Goal: Task Accomplishment & Management: Manage account settings

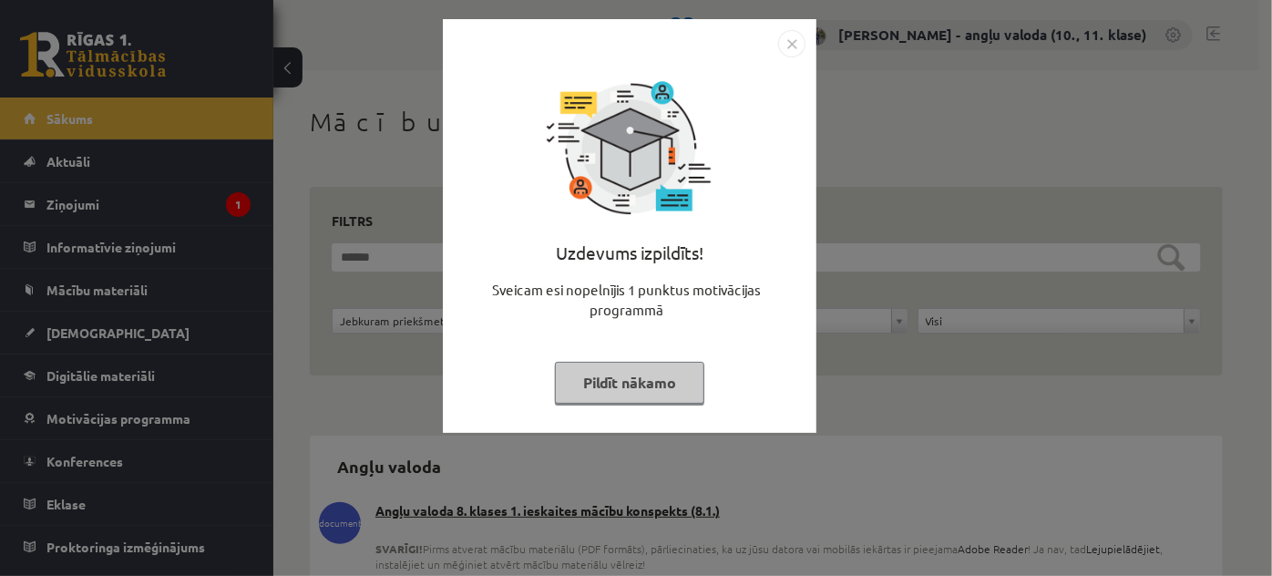
click at [795, 43] on img "Close" at bounding box center [791, 43] width 27 height 27
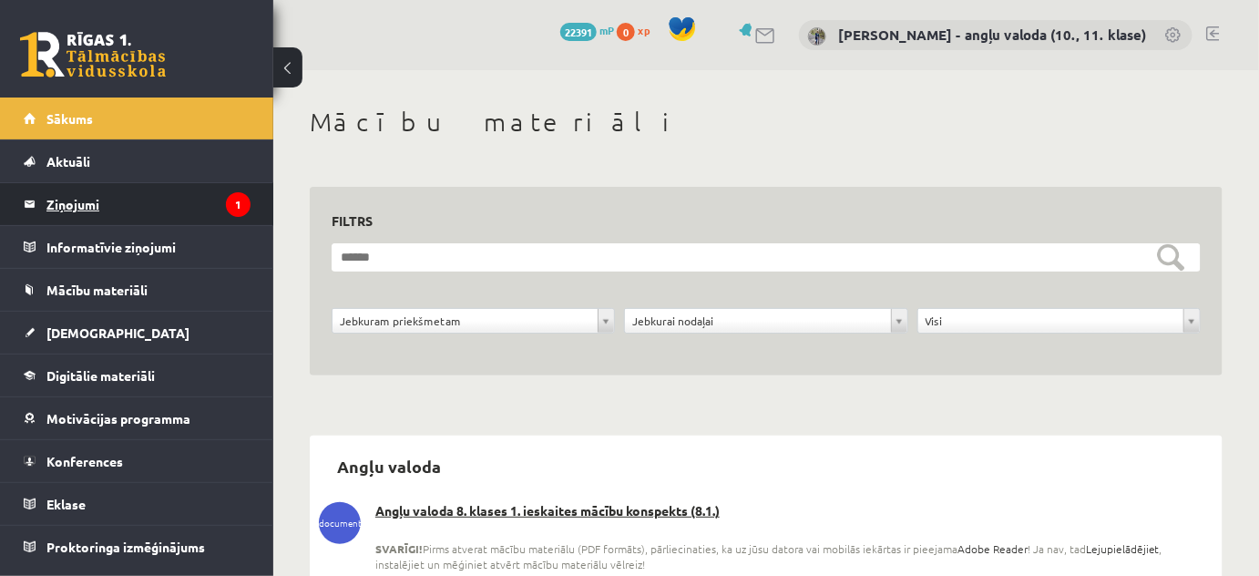
click at [84, 198] on legend "Ziņojumi 1" at bounding box center [148, 204] width 204 height 42
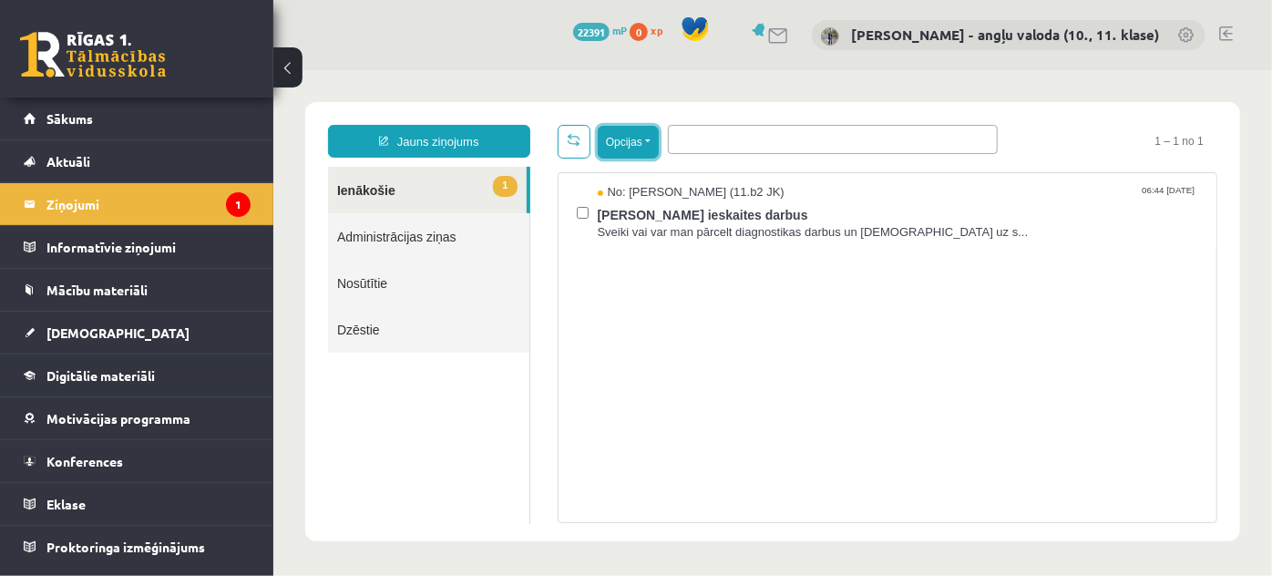
click at [647, 140] on button "Opcijas" at bounding box center [627, 141] width 61 height 33
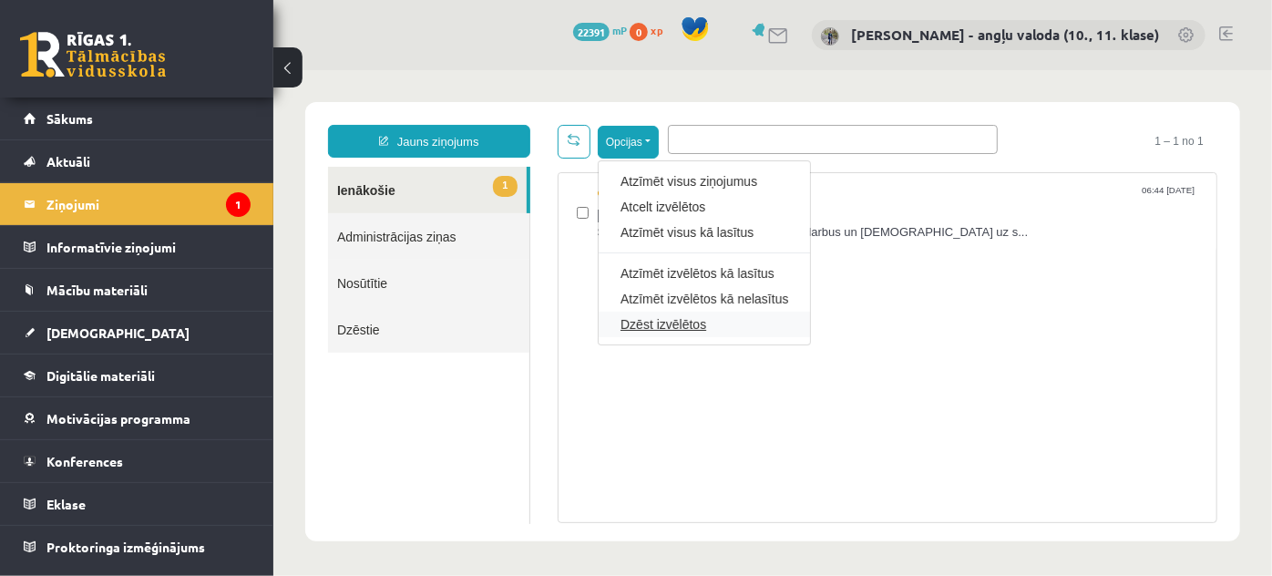
click at [670, 319] on link "Dzēst izvēlētos" at bounding box center [704, 323] width 168 height 18
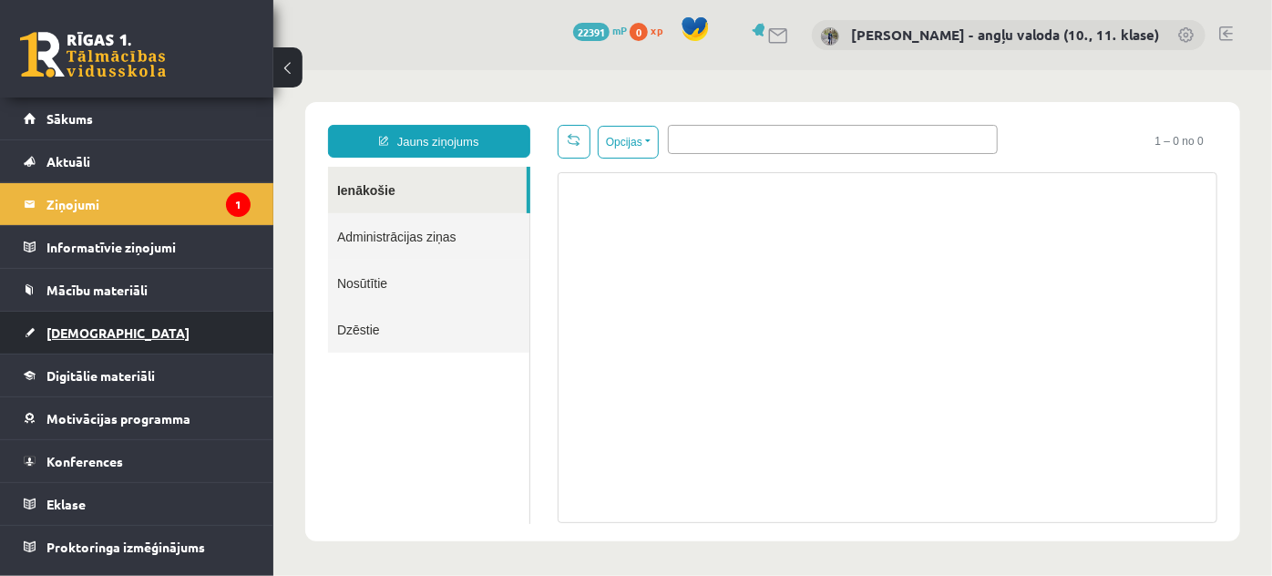
click at [85, 327] on span "[DEMOGRAPHIC_DATA]" at bounding box center [117, 332] width 143 height 16
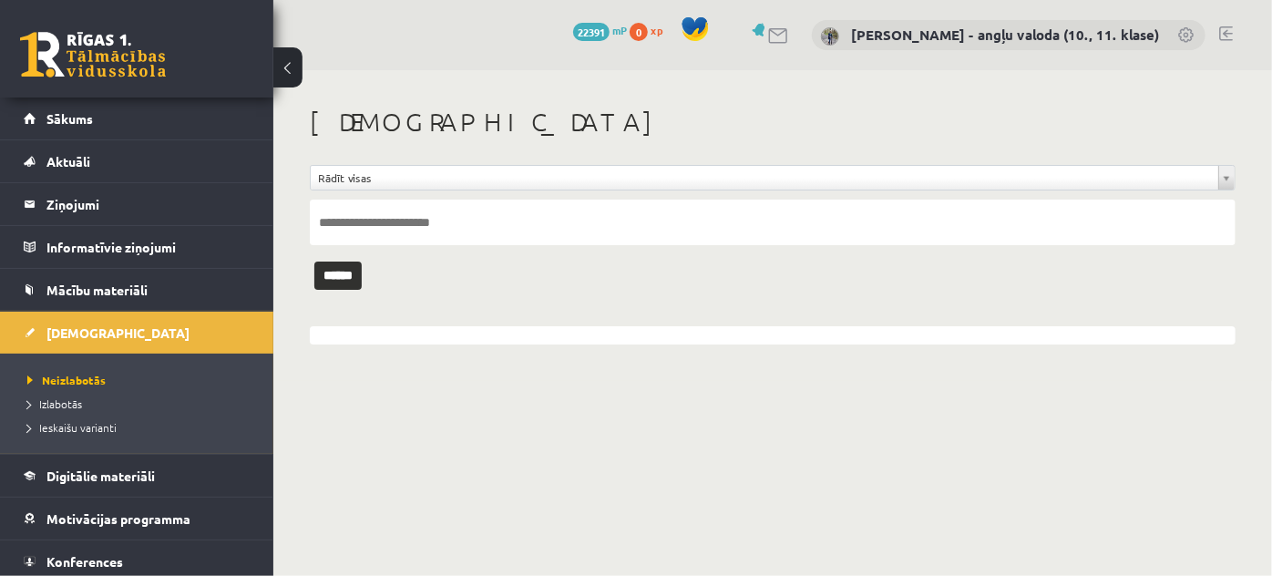
click at [1225, 34] on link at bounding box center [1226, 33] width 14 height 15
